Goal: Transaction & Acquisition: Subscribe to service/newsletter

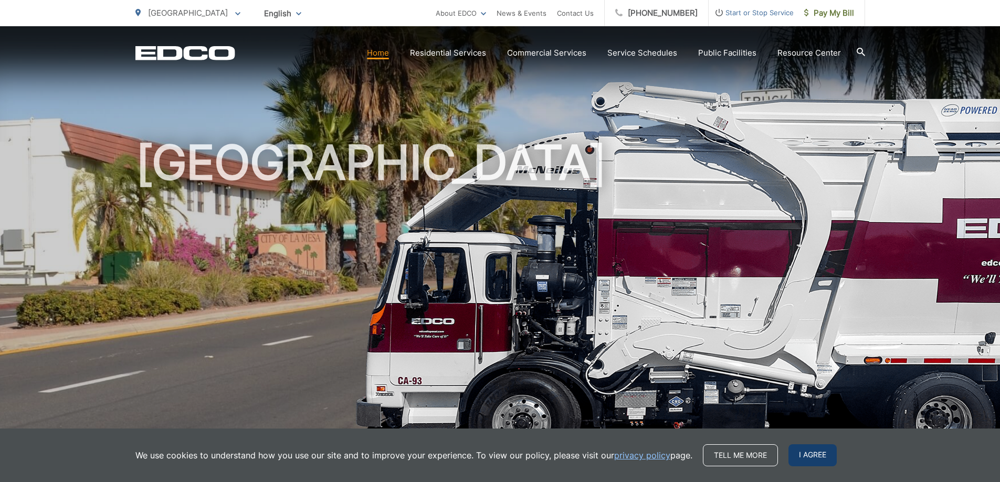
click at [808, 457] on span "I agree" at bounding box center [812, 455] width 48 height 22
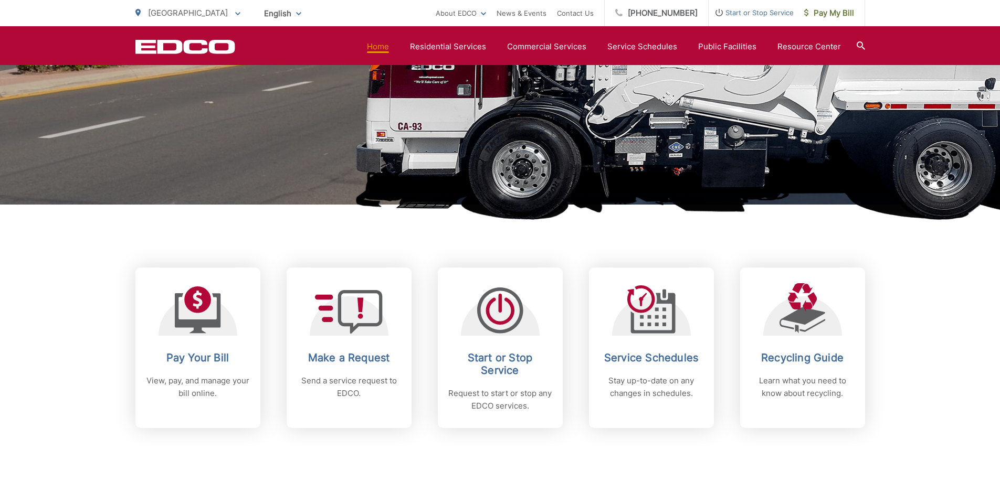
scroll to position [315, 0]
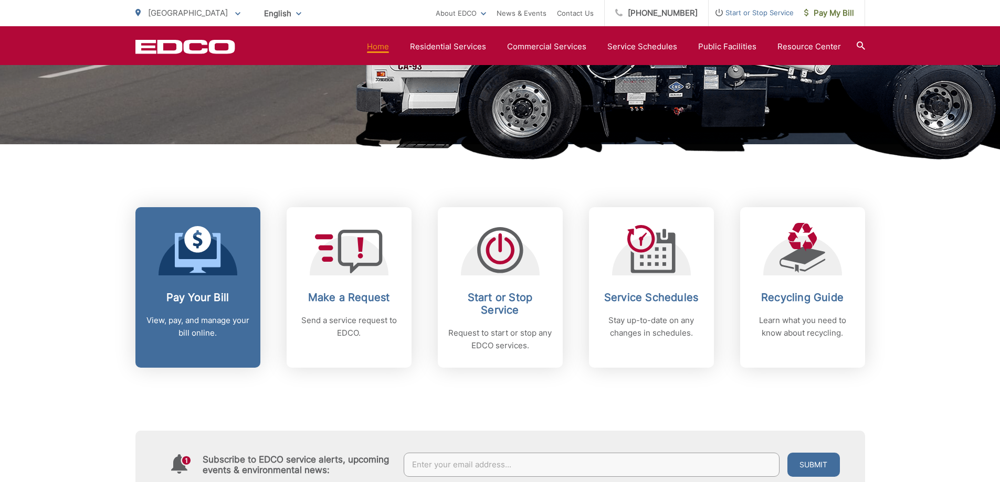
click at [181, 258] on icon at bounding box center [198, 249] width 46 height 47
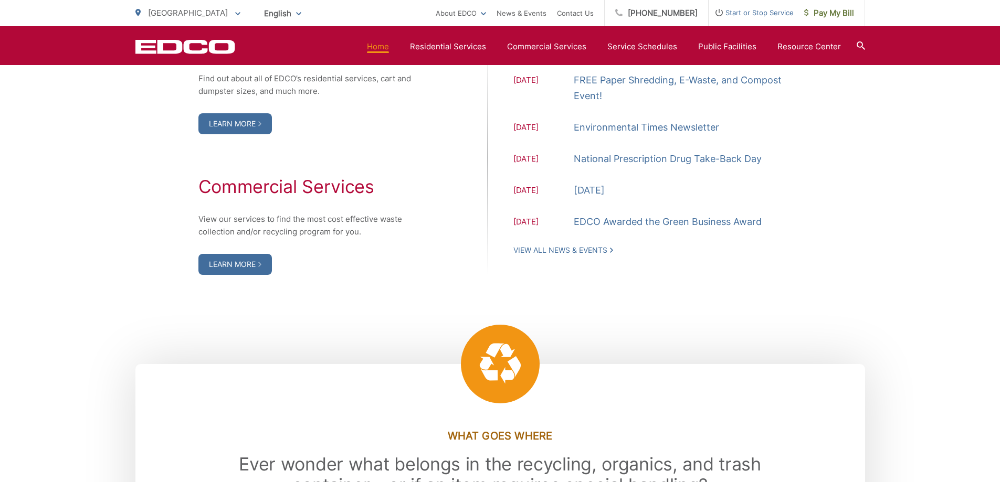
scroll to position [1085, 0]
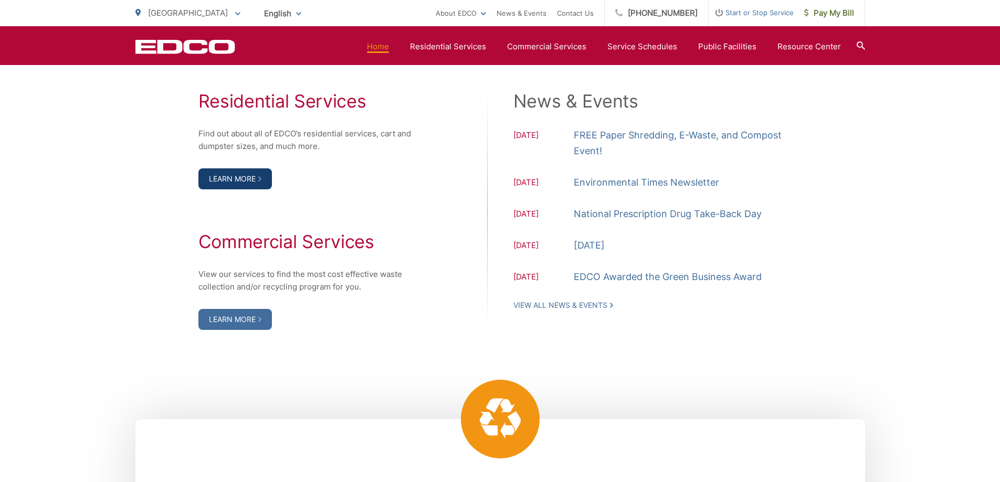
click at [237, 172] on link "Learn More" at bounding box center [234, 178] width 73 height 21
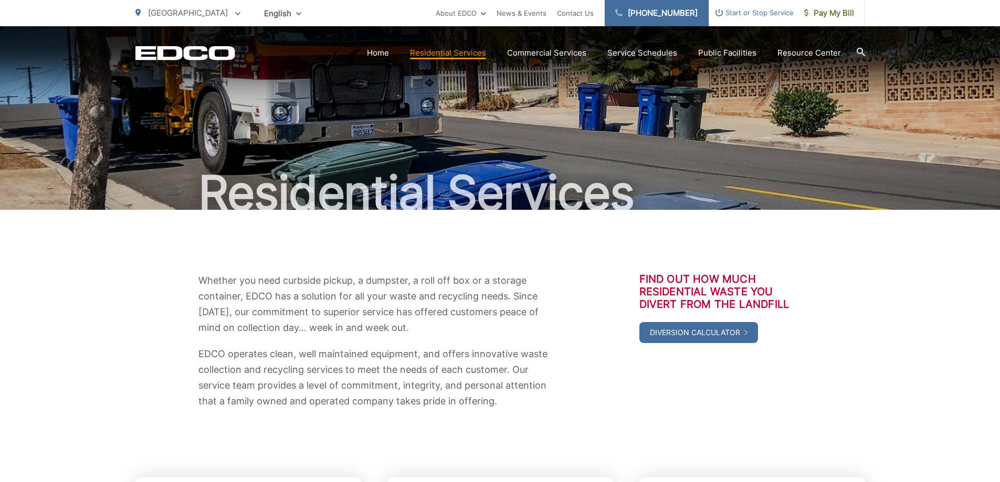
click at [669, 13] on link "[PHONE_NUMBER]" at bounding box center [656, 13] width 104 height 26
click at [151, 388] on div "Whether you need curbside pickup, a dumpster, a roll off box or a storage conta…" at bounding box center [499, 341] width 729 height 136
click at [818, 17] on span "Pay My Bill" at bounding box center [829, 13] width 50 height 13
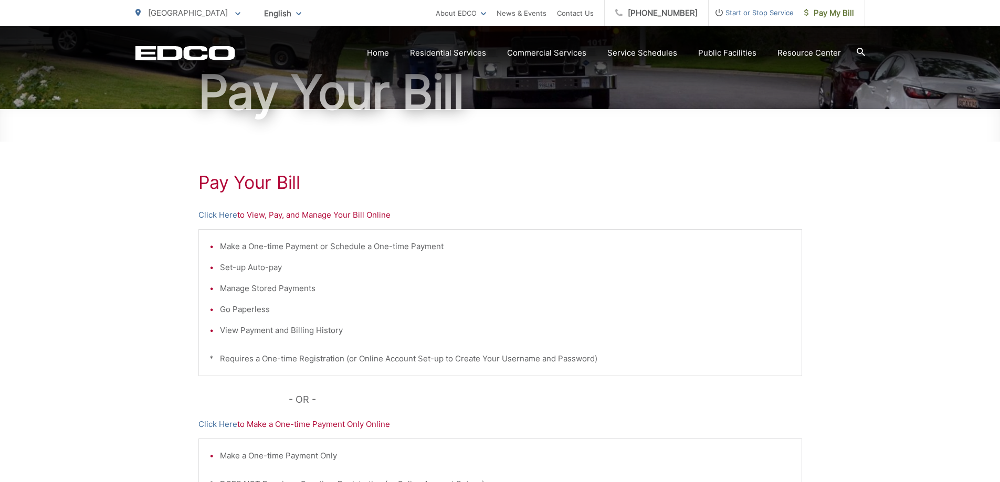
scroll to position [105, 0]
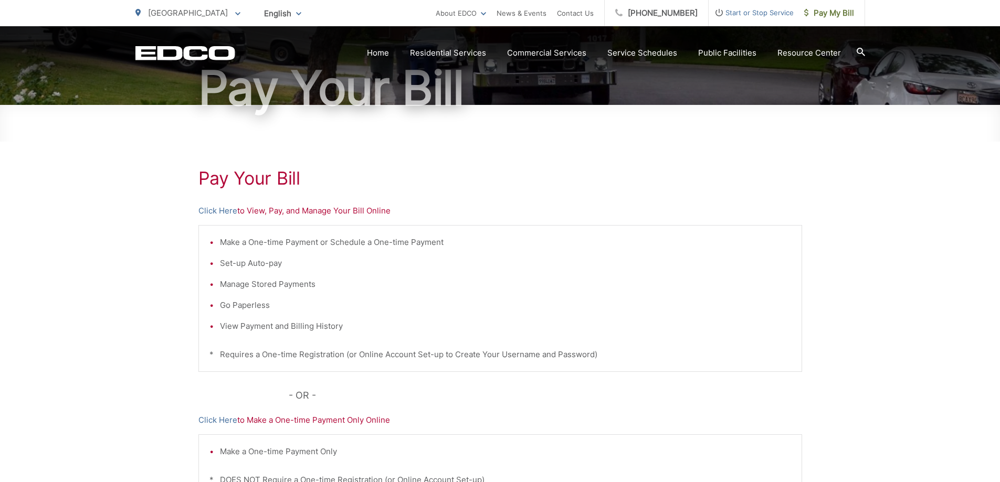
click at [237, 264] on li "Set-up Auto-pay" at bounding box center [505, 263] width 571 height 13
click at [206, 210] on link "Click Here" at bounding box center [217, 211] width 39 height 13
